Goal: Navigation & Orientation: Find specific page/section

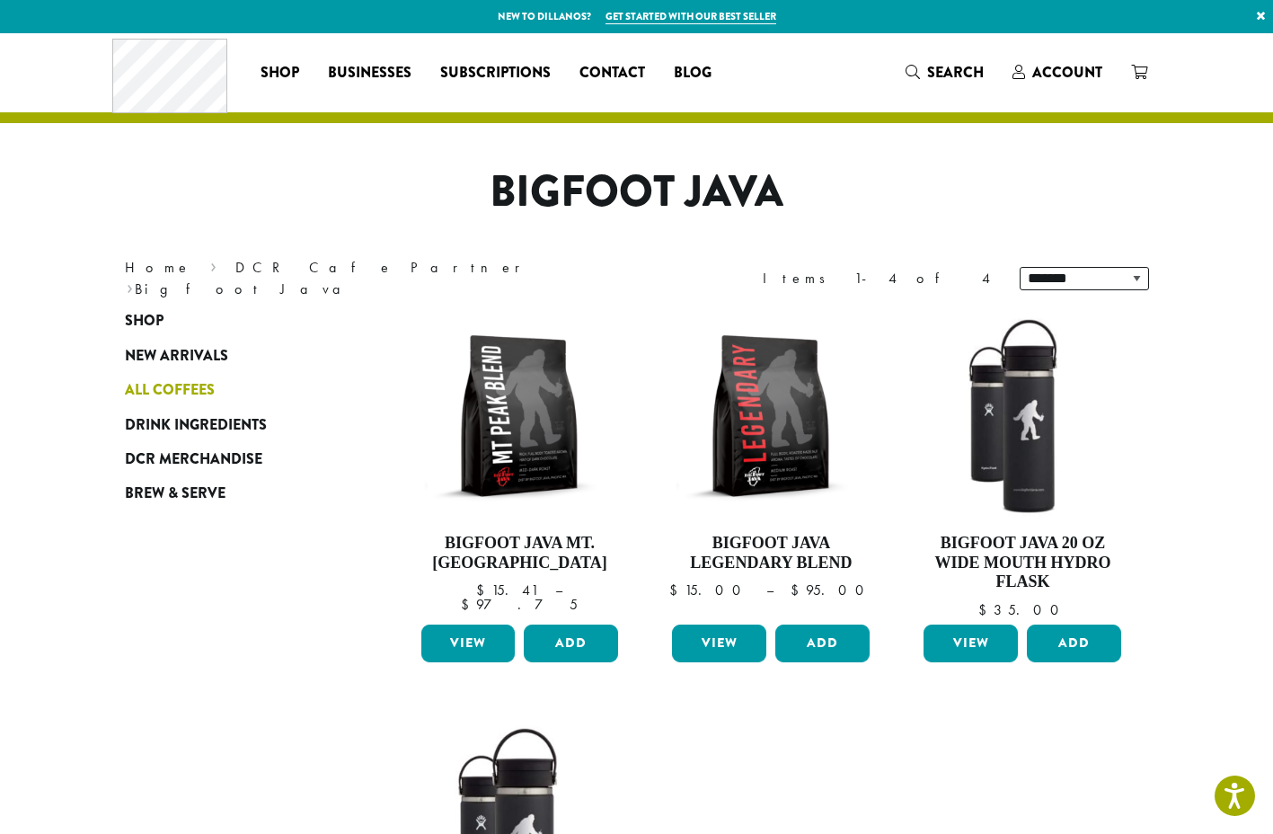
click at [167, 389] on span "All Coffees" at bounding box center [170, 390] width 90 height 22
